Goal: Task Accomplishment & Management: Use online tool/utility

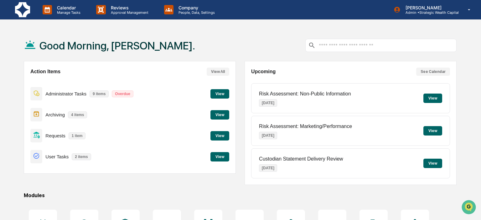
click at [229, 137] on button "View" at bounding box center [219, 135] width 19 height 9
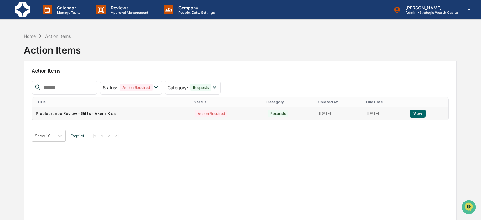
click at [415, 110] on button "View" at bounding box center [417, 114] width 16 height 8
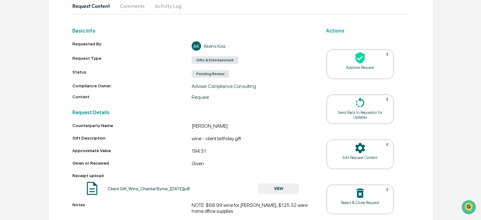
scroll to position [89, 0]
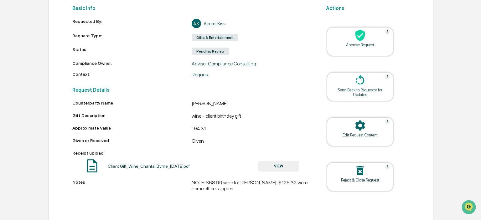
click at [287, 165] on button "VIEW" at bounding box center [278, 166] width 41 height 11
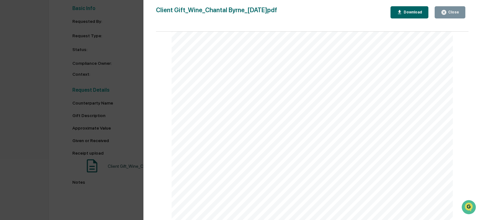
scroll to position [72, 0]
click at [7, 111] on div "Version History [DATE] 02:37 PM Akemi Kiss Client Gift_Wine_Chantal Byrne_[DATE…" at bounding box center [240, 110] width 481 height 220
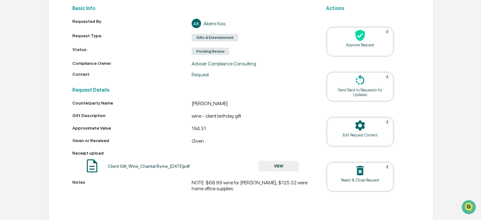
click at [367, 53] on div "Approve Request" at bounding box center [360, 41] width 66 height 29
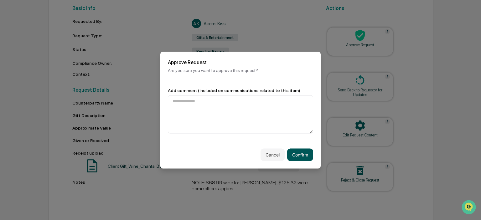
click at [290, 156] on button "Confirm" at bounding box center [300, 154] width 26 height 13
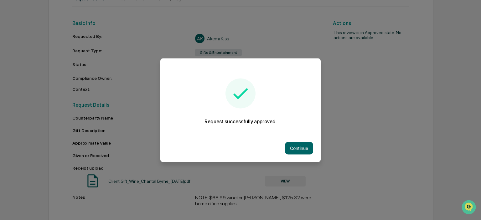
scroll to position [75, 0]
click at [284, 147] on div "Continue" at bounding box center [240, 148] width 160 height 28
click at [289, 147] on button "Continue" at bounding box center [299, 148] width 28 height 13
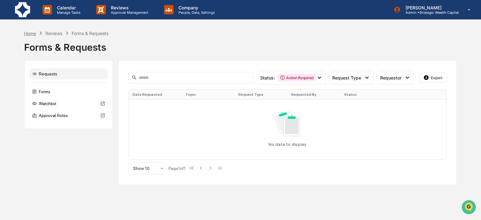
click at [32, 33] on div "Home" at bounding box center [30, 33] width 12 height 5
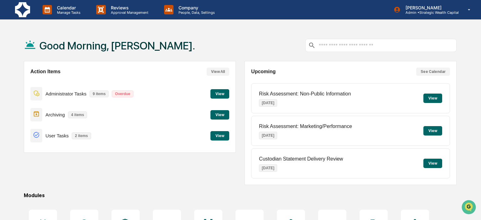
click at [222, 116] on button "View" at bounding box center [219, 114] width 19 height 9
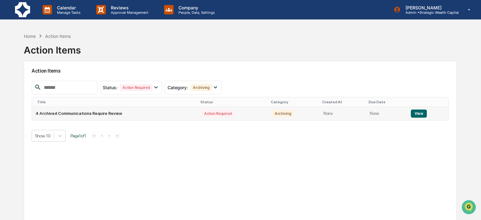
click at [412, 109] on td "View" at bounding box center [428, 113] width 42 height 13
click at [412, 111] on button "View" at bounding box center [419, 114] width 16 height 8
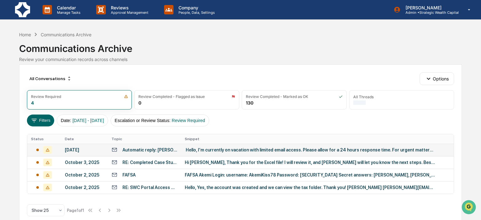
click at [196, 151] on div "﻿ Hello, I’m currently on vacation with limited email access. Please allow for …" at bounding box center [310, 149] width 250 height 5
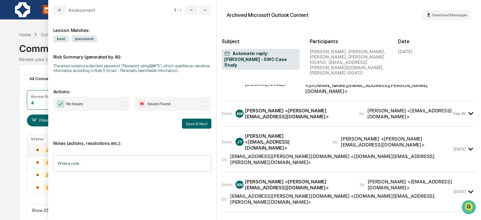
scroll to position [45, 0]
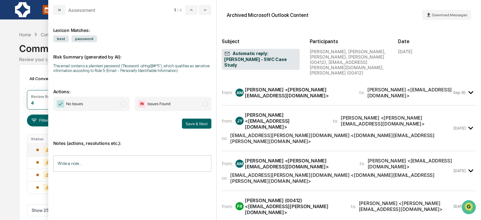
click at [380, 156] on div "from: AM [PERSON_NAME] <[PERSON_NAME][EMAIL_ADDRESS][DOMAIN_NAME]> to: [PERSON_…" at bounding box center [349, 173] width 254 height 35
click at [386, 172] on div "cc: [EMAIL_ADDRESS][PERSON_NAME][DOMAIN_NAME] <[DOMAIN_NAME][EMAIL_ADDRESS][PER…" at bounding box center [337, 178] width 230 height 12
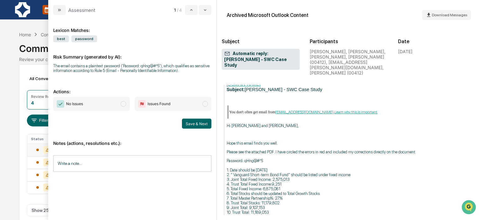
scroll to position [494, 0]
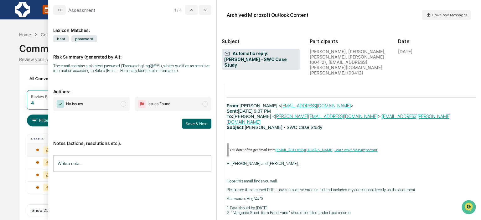
click at [123, 106] on span "modal" at bounding box center [123, 104] width 6 height 6
click at [197, 121] on button "Save & Next" at bounding box center [196, 124] width 29 height 10
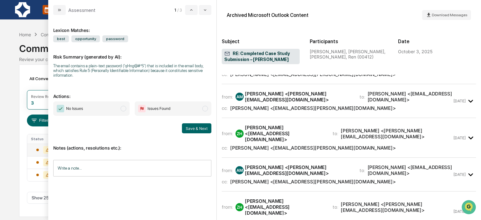
scroll to position [36, 0]
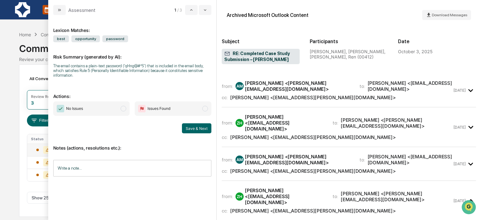
click at [399, 152] on div "from: AM [PERSON_NAME] <[PERSON_NAME][EMAIL_ADDRESS][DOMAIN_NAME]> to: [PERSON_…" at bounding box center [349, 163] width 254 height 23
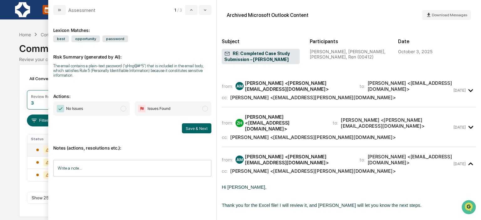
click at [381, 134] on div "cc: [PERSON_NAME] <[EMAIL_ADDRESS][PERSON_NAME][DOMAIN_NAME]>" at bounding box center [337, 137] width 230 height 6
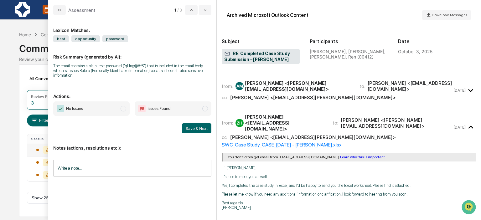
scroll to position [0, 0]
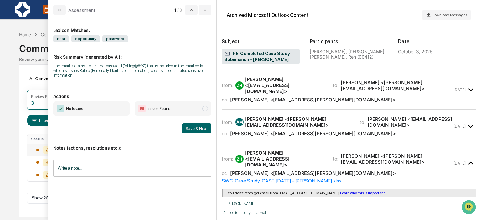
click at [379, 124] on div "from: AM [PERSON_NAME] <[PERSON_NAME][EMAIL_ADDRESS][DOMAIN_NAME]> to: [PERSON_…" at bounding box center [349, 126] width 254 height 23
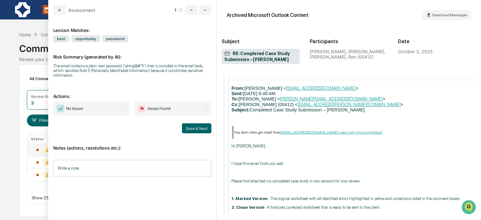
scroll to position [2127, 0]
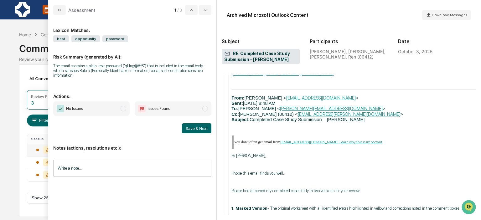
click at [122, 106] on span "modal" at bounding box center [123, 109] width 6 height 6
click at [200, 124] on button "Save & Next" at bounding box center [196, 128] width 29 height 10
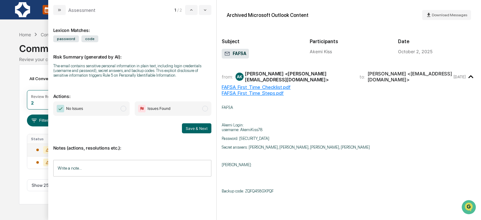
click at [125, 110] on span "modal" at bounding box center [123, 109] width 6 height 6
click at [192, 129] on button "Save & Next" at bounding box center [196, 128] width 29 height 10
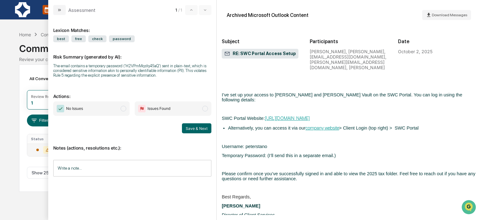
scroll to position [725, 0]
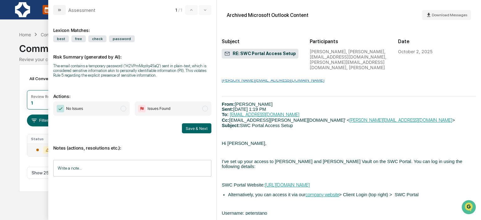
click at [125, 108] on span "modal" at bounding box center [123, 109] width 6 height 6
click at [193, 129] on button "Save & Next" at bounding box center [196, 128] width 29 height 10
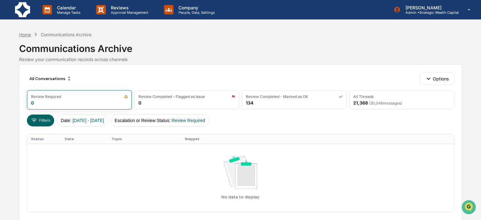
click at [21, 36] on div "Home" at bounding box center [25, 34] width 12 height 5
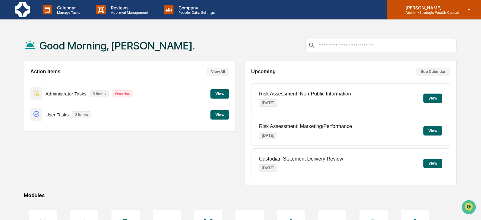
click at [420, 8] on p "[PERSON_NAME]" at bounding box center [429, 7] width 58 height 5
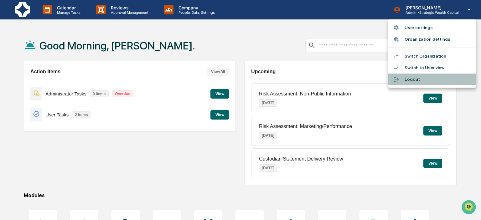
click at [413, 81] on li "Logout" at bounding box center [432, 80] width 88 height 12
